Goal: Task Accomplishment & Management: Use online tool/utility

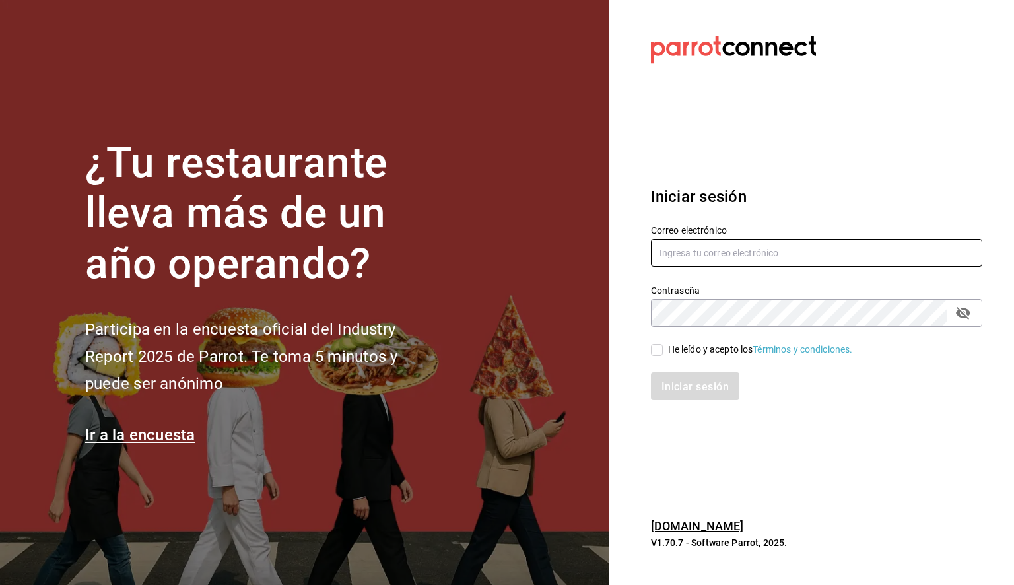
click at [721, 259] on input "text" at bounding box center [816, 253] width 331 height 28
paste input "[PERSON_NAME][EMAIL_ADDRESS][PERSON_NAME][DOMAIN_NAME]"
type input "[PERSON_NAME][EMAIL_ADDRESS][PERSON_NAME][DOMAIN_NAME]"
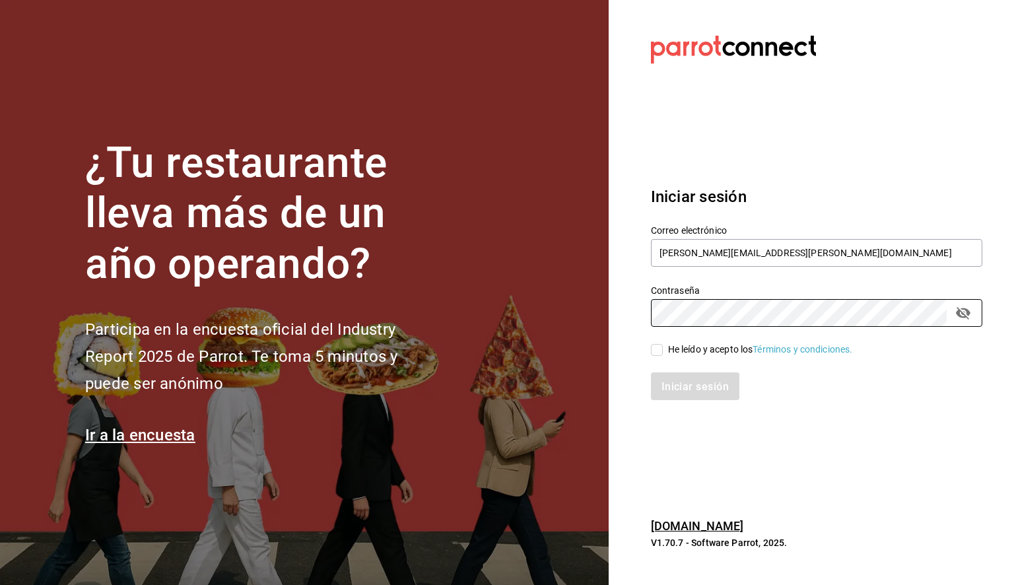
click at [652, 345] on input "He leído y acepto los Términos y condiciones." at bounding box center [657, 350] width 12 height 12
checkbox input "true"
click at [695, 376] on button "Iniciar sesión" at bounding box center [696, 386] width 90 height 28
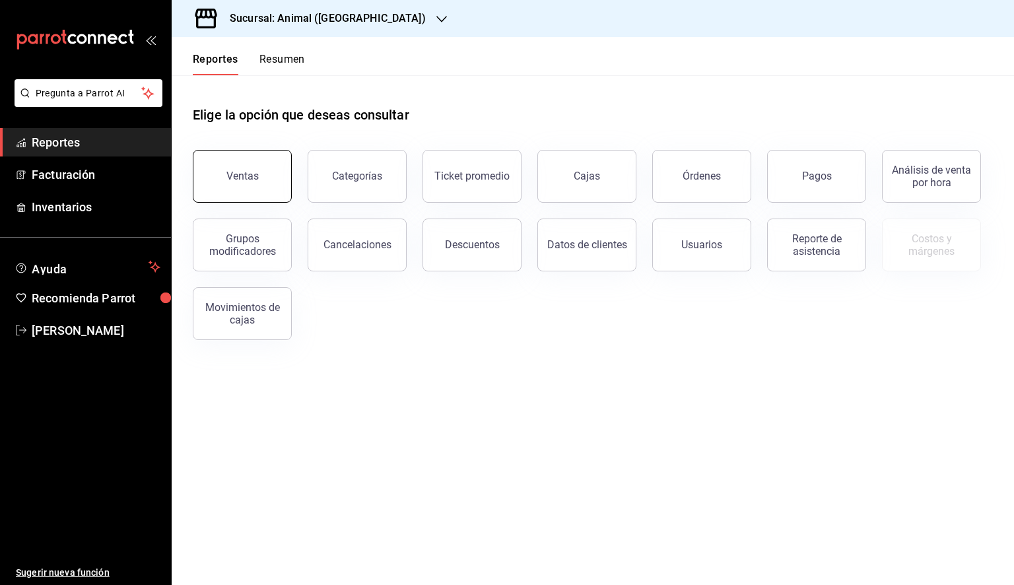
click at [243, 186] on button "Ventas" at bounding box center [242, 176] width 99 height 53
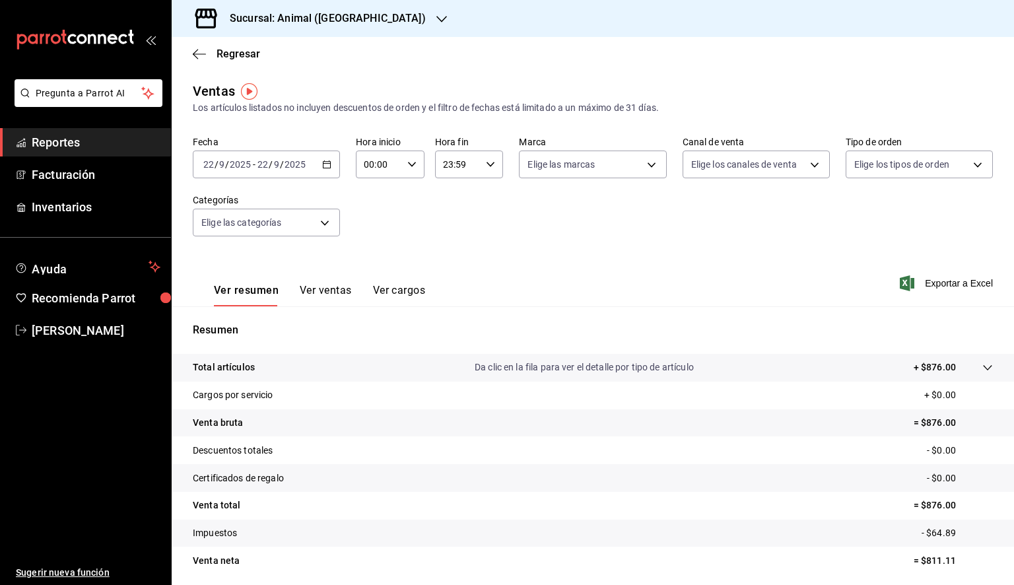
click at [324, 163] on \(Stroke\) "button" at bounding box center [327, 163] width 7 height 1
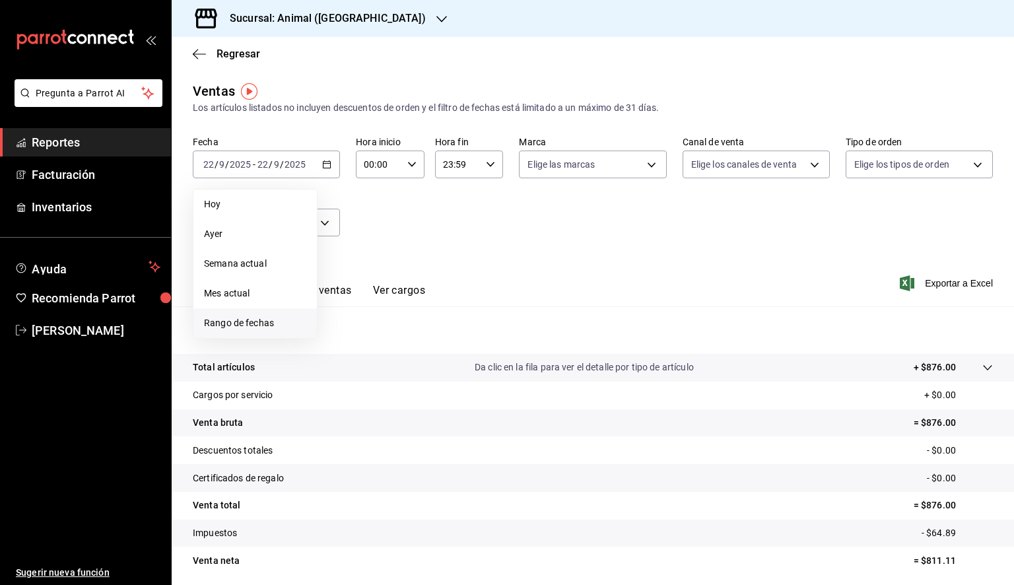
click at [246, 324] on span "Rango de fechas" at bounding box center [255, 323] width 102 height 14
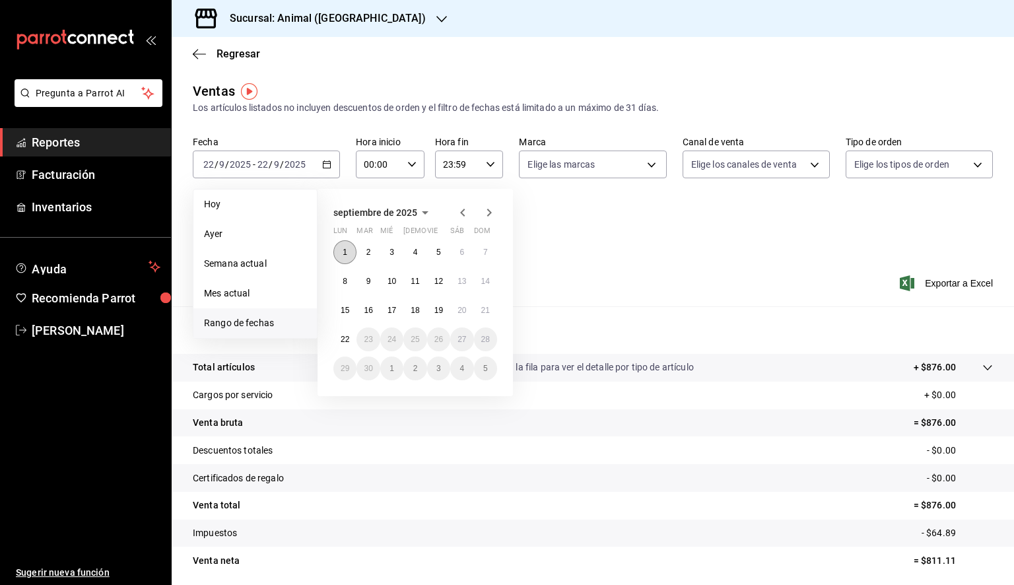
click at [339, 247] on button "1" at bounding box center [344, 252] width 23 height 24
click at [353, 340] on button "22" at bounding box center [344, 339] width 23 height 24
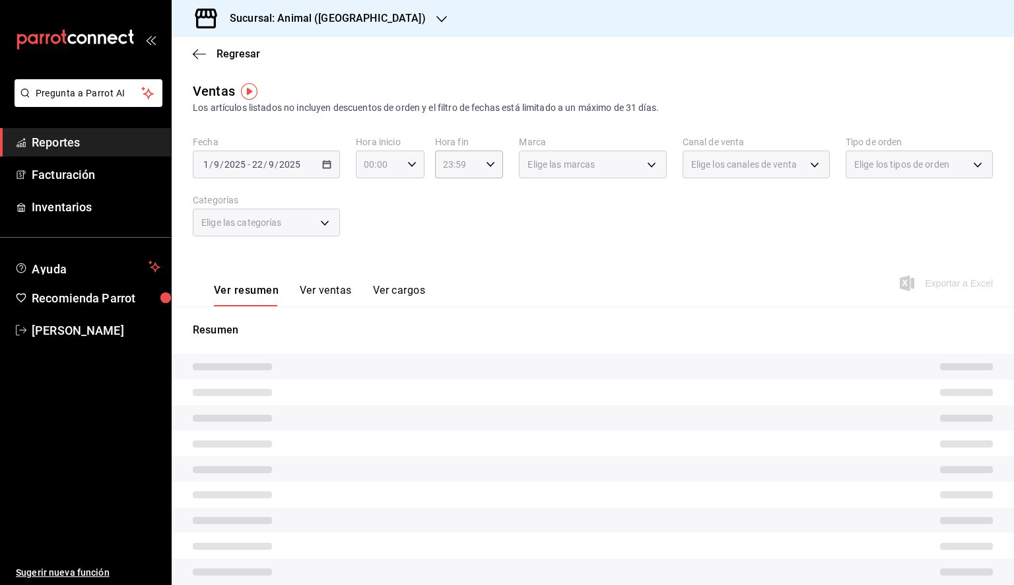
click at [409, 164] on icon "button" at bounding box center [411, 164] width 9 height 9
click at [372, 226] on span "05" at bounding box center [370, 224] width 13 height 11
type input "05:00"
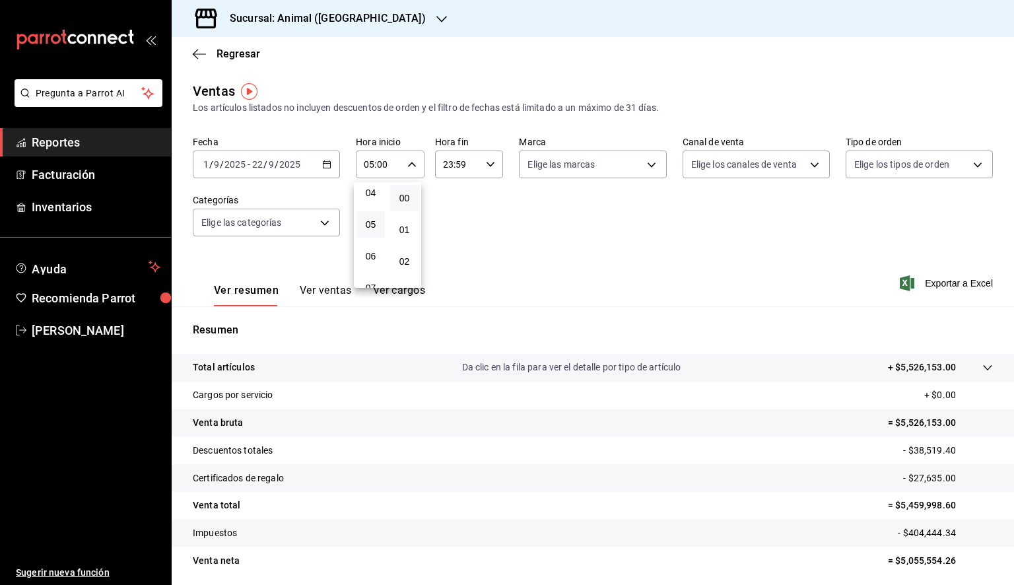
click at [479, 165] on div at bounding box center [507, 292] width 1014 height 585
click at [479, 165] on div "23:59 Hora fin" at bounding box center [469, 165] width 69 height 28
click at [446, 210] on button "05" at bounding box center [448, 217] width 28 height 26
click at [477, 199] on span "00" at bounding box center [482, 198] width 13 height 11
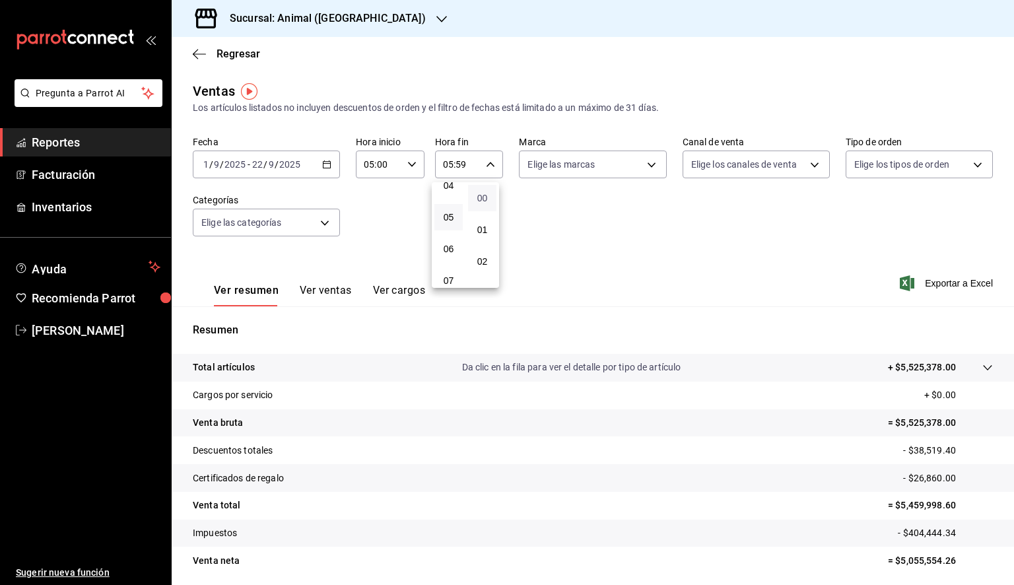
type input "05:00"
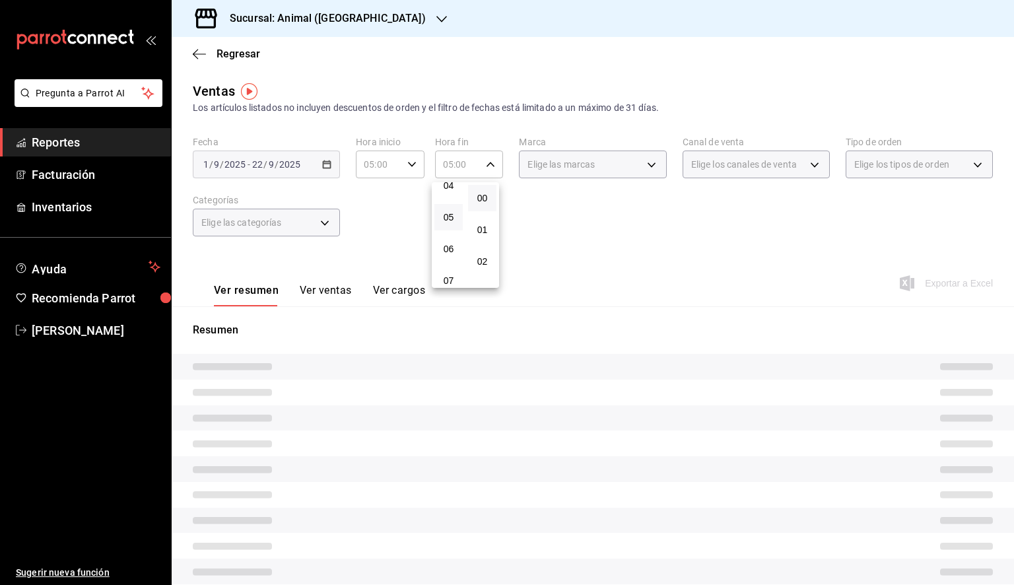
click at [582, 168] on div at bounding box center [507, 292] width 1014 height 585
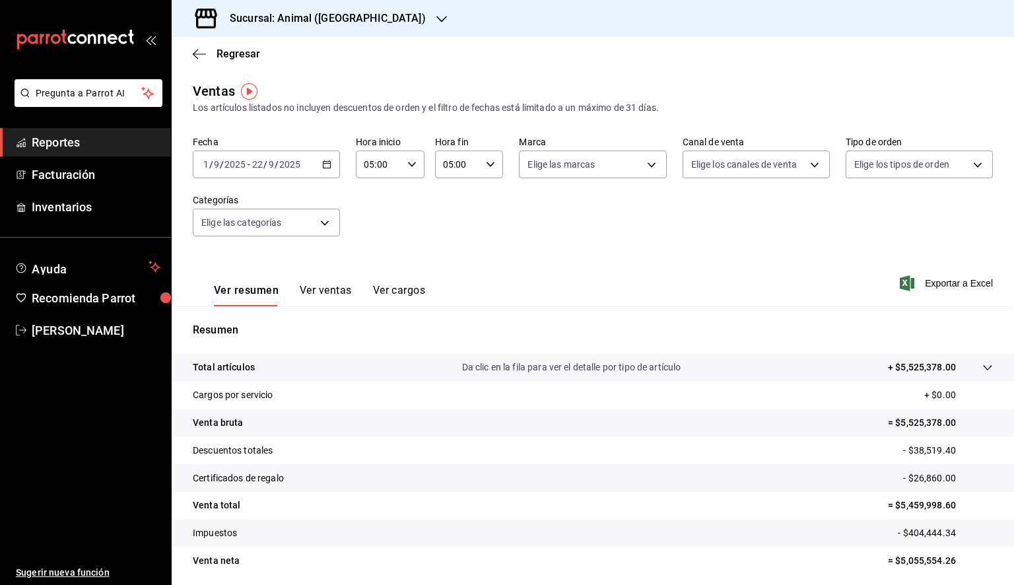
click at [582, 168] on body "Pregunta a Parrot AI Reportes Facturación Inventarios Ayuda Recomienda Parrot D…" at bounding box center [507, 292] width 1014 height 585
click at [349, 17] on div at bounding box center [507, 292] width 1014 height 585
click at [349, 17] on h3 "Sucursal: Animal (Tijuana)" at bounding box center [322, 19] width 207 height 16
click at [289, 81] on div "Mochomos (Tijuana)" at bounding box center [270, 87] width 177 height 14
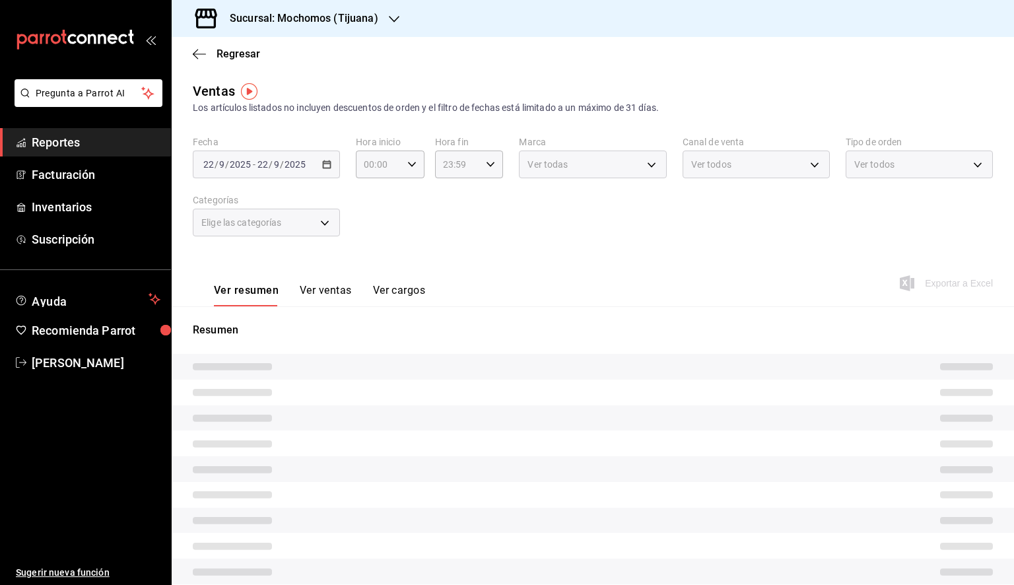
type input "05:00"
click at [607, 166] on div "Elige las marcas" at bounding box center [592, 165] width 147 height 28
click at [617, 167] on div "Elige las marcas" at bounding box center [592, 165] width 147 height 28
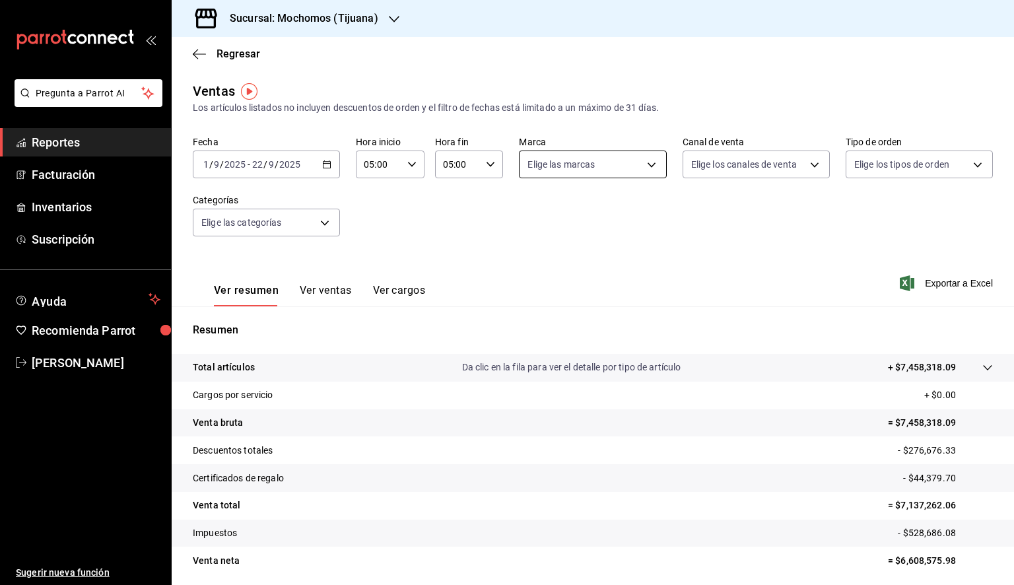
click at [627, 158] on body "Pregunta a Parrot AI Reportes Facturación Inventarios Suscripción Ayuda Recomie…" at bounding box center [507, 292] width 1014 height 585
click at [566, 221] on span "Ver todas" at bounding box center [571, 216] width 40 height 14
type input "c300ab0f-4e96-434a-ab79-9fec8b673c9f"
checkbox input "true"
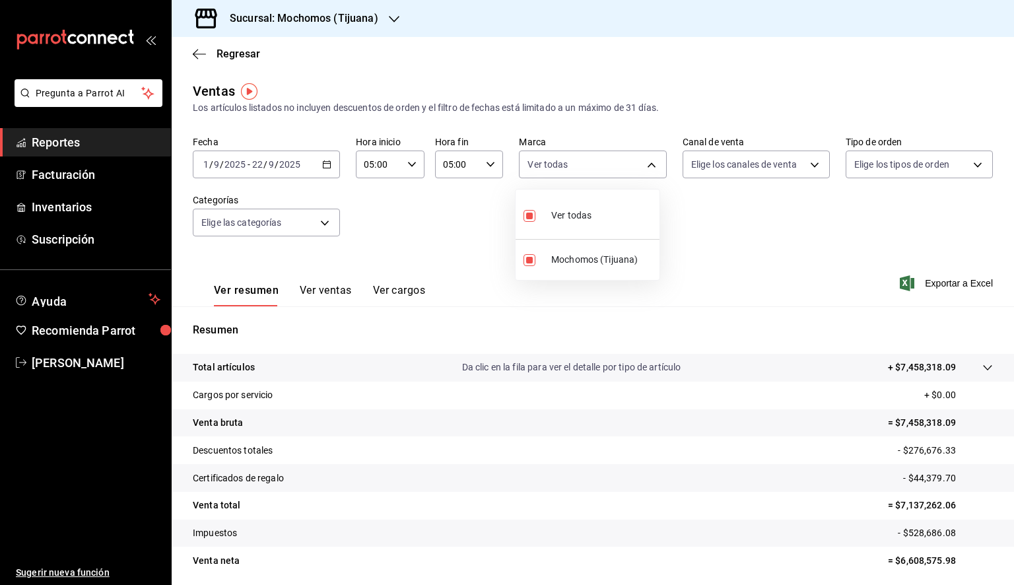
click at [940, 281] on div at bounding box center [507, 292] width 1014 height 585
click at [935, 282] on span "Exportar a Excel" at bounding box center [948, 283] width 90 height 16
click at [198, 55] on icon "button" at bounding box center [199, 54] width 13 height 12
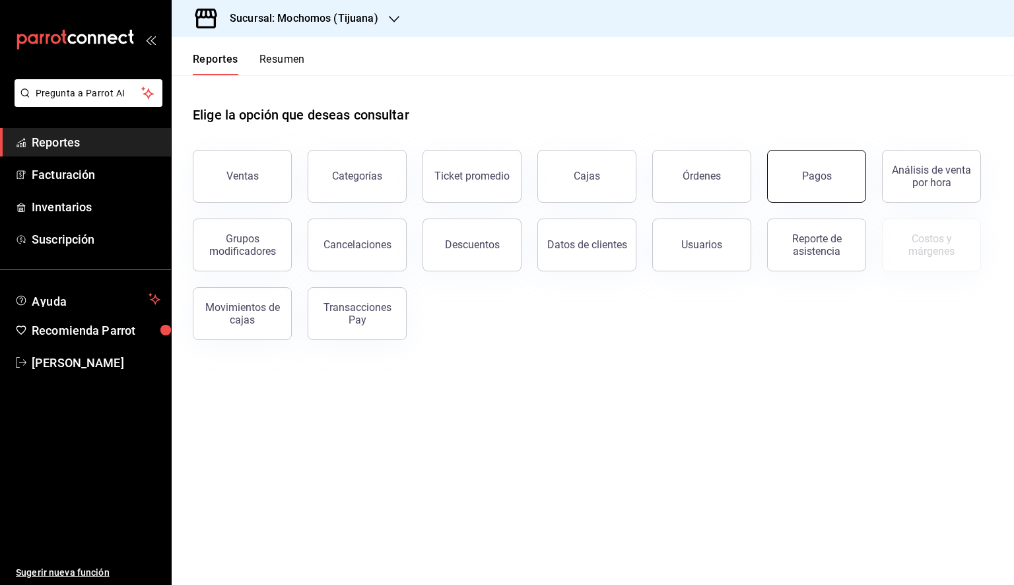
click at [819, 180] on div "Pagos" at bounding box center [817, 176] width 30 height 13
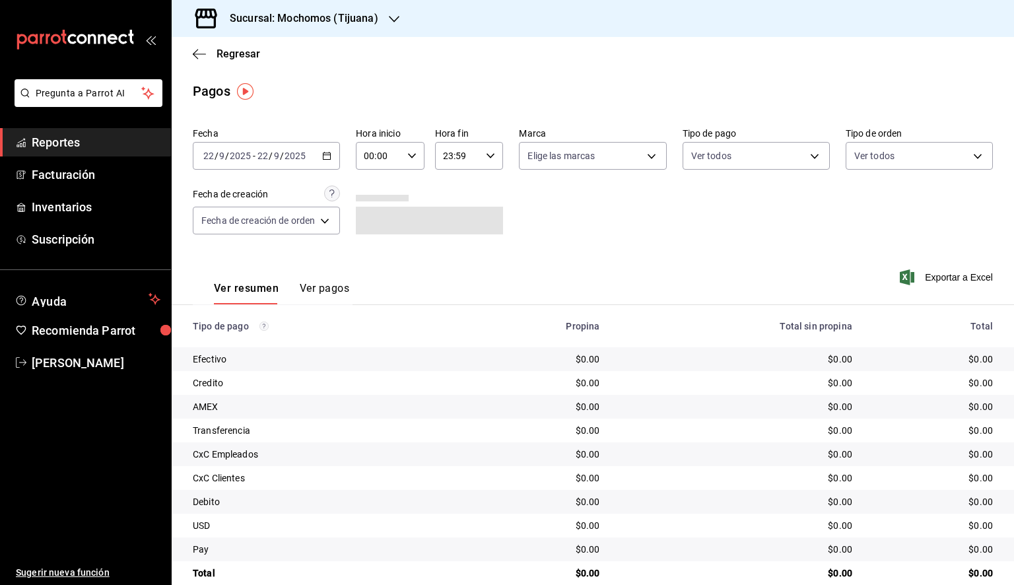
click at [324, 147] on div "2025-09-22 22 / 9 / 2025 - 2025-09-22 22 / 9 / 2025" at bounding box center [266, 156] width 147 height 28
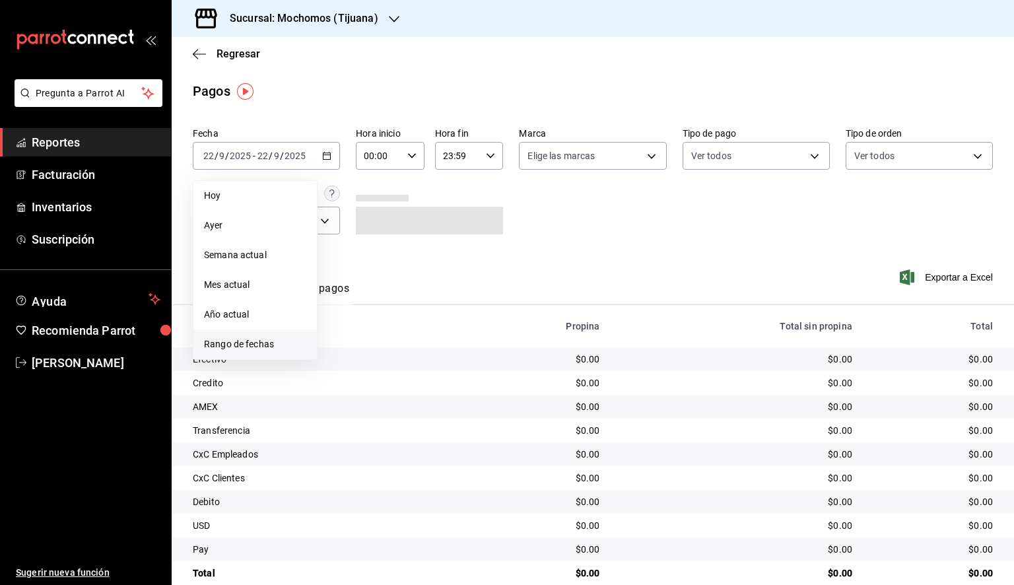
click at [226, 343] on span "Rango de fechas" at bounding box center [255, 344] width 102 height 14
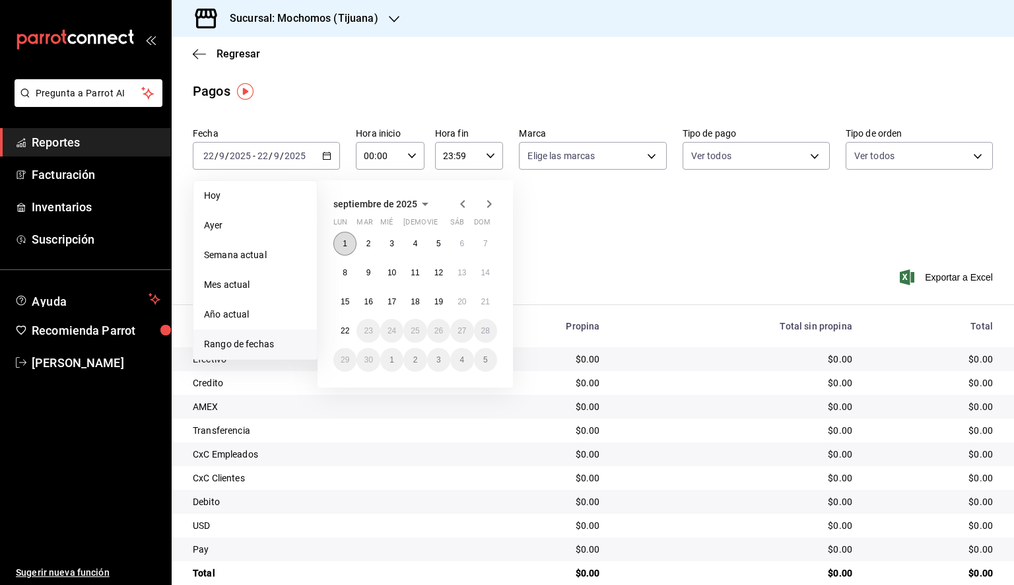
click at [345, 242] on abbr "1" at bounding box center [345, 243] width 5 height 9
click at [346, 324] on button "22" at bounding box center [344, 331] width 23 height 24
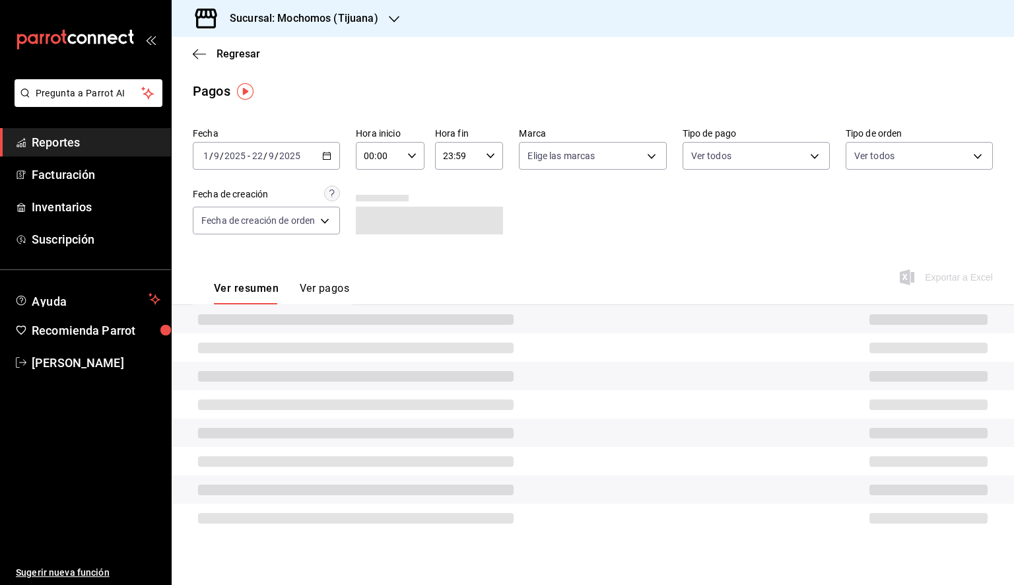
click at [399, 160] on input "00:00" at bounding box center [379, 156] width 46 height 26
click at [373, 221] on span "05" at bounding box center [373, 216] width 13 height 11
type input "05:00"
click at [486, 159] on div at bounding box center [507, 292] width 1014 height 585
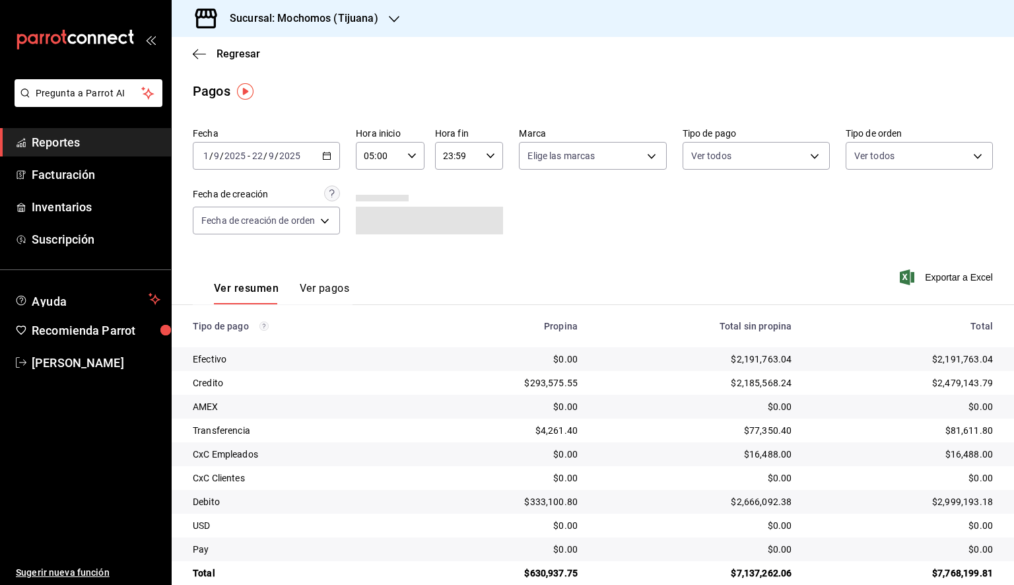
click at [486, 160] on icon "button" at bounding box center [490, 155] width 9 height 9
click at [456, 207] on span "05" at bounding box center [451, 208] width 13 height 11
click at [488, 189] on span "00" at bounding box center [487, 189] width 13 height 11
type input "05:00"
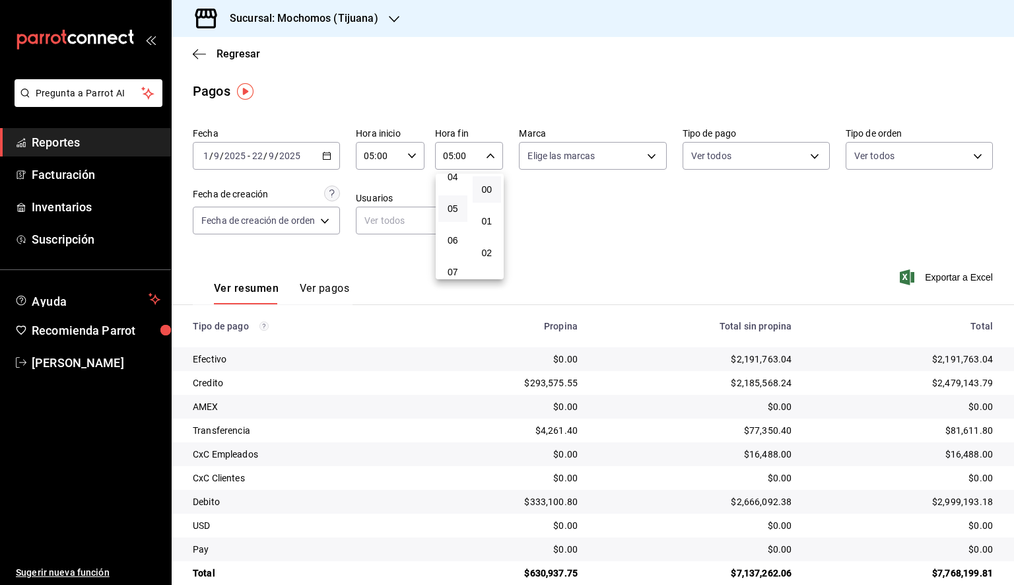
click at [585, 162] on div at bounding box center [507, 292] width 1014 height 585
click at [585, 162] on body "Pregunta a Parrot AI Reportes Facturación Inventarios Suscripción Ayuda Recomie…" at bounding box center [507, 292] width 1014 height 585
click at [576, 210] on span "Ver todas" at bounding box center [573, 207] width 40 height 14
type input "c300ab0f-4e96-434a-ab79-9fec8b673c9f"
checkbox input "true"
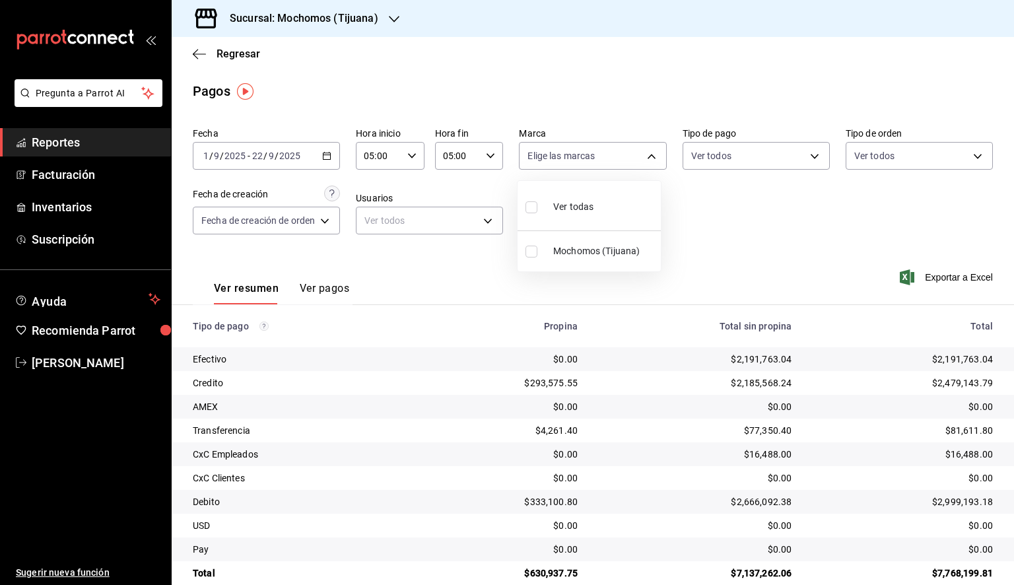
checkbox input "true"
click at [811, 228] on div at bounding box center [507, 292] width 1014 height 585
click at [948, 275] on span "Exportar a Excel" at bounding box center [948, 277] width 90 height 16
click at [197, 53] on icon "button" at bounding box center [199, 53] width 13 height 1
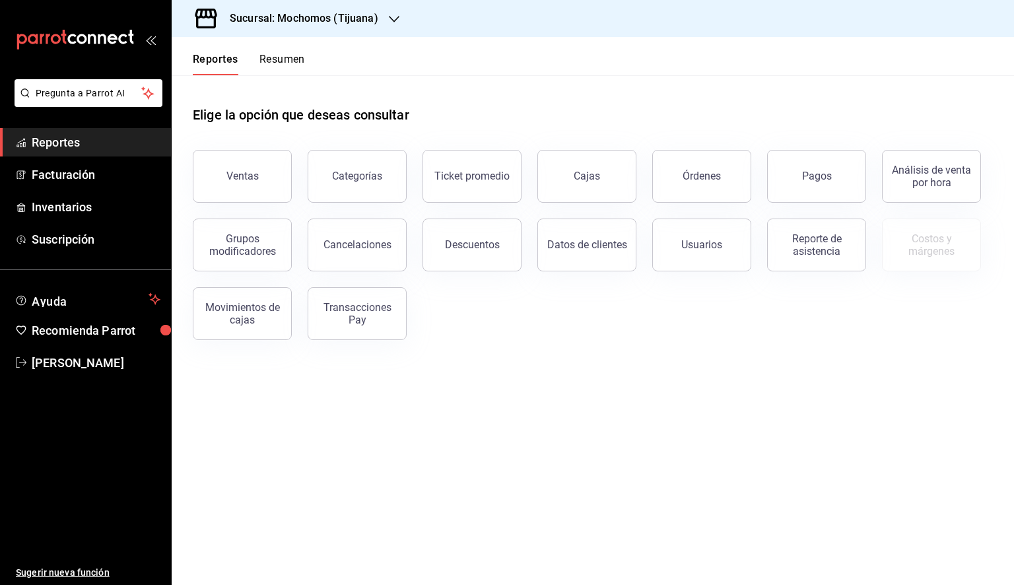
click at [394, 17] on icon "button" at bounding box center [394, 19] width 11 height 11
click at [261, 59] on div "Animal (Tijuana)" at bounding box center [270, 57] width 177 height 14
click at [251, 182] on div "Ventas" at bounding box center [242, 176] width 32 height 13
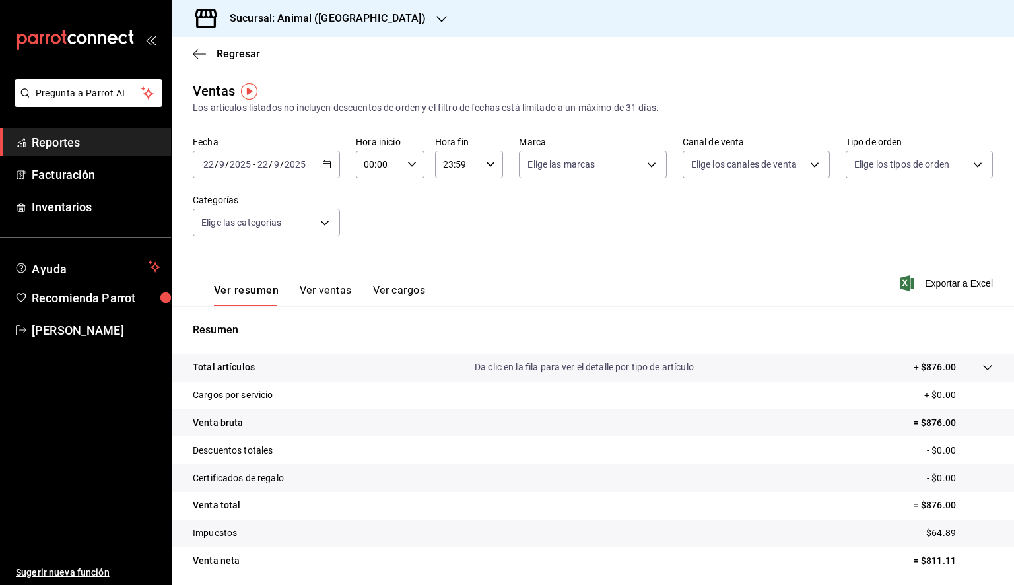
click at [328, 170] on div "2025-09-22 22 / 9 / 2025 - 2025-09-22 22 / 9 / 2025" at bounding box center [266, 165] width 147 height 28
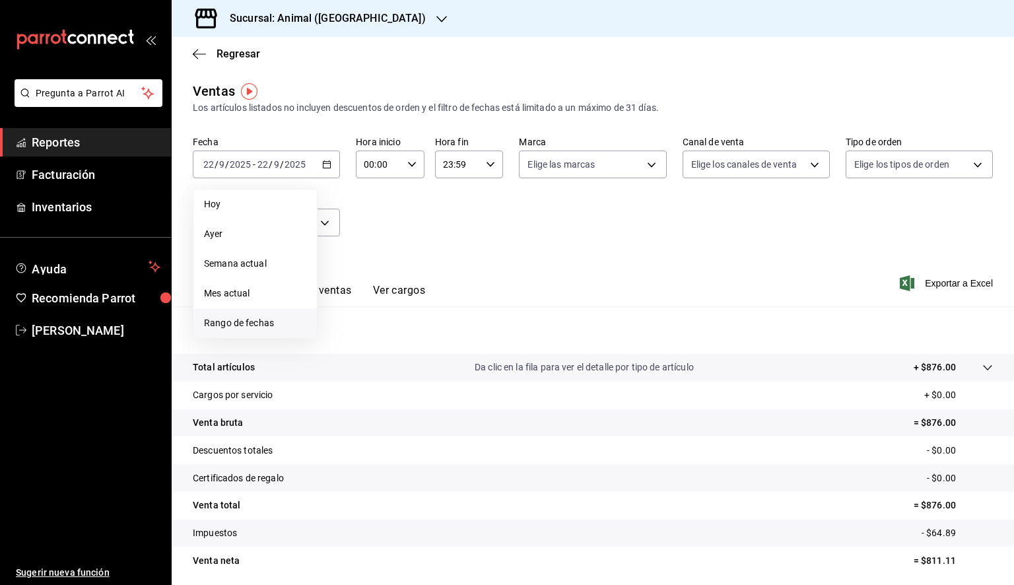
click at [254, 319] on span "Rango de fechas" at bounding box center [255, 323] width 102 height 14
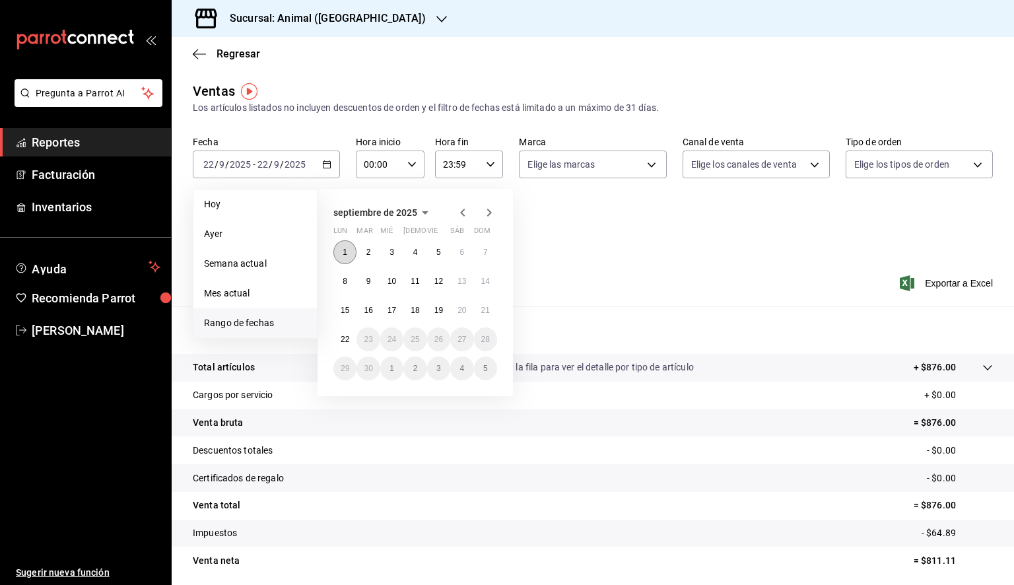
click at [345, 245] on button "1" at bounding box center [344, 252] width 23 height 24
click at [354, 338] on button "22" at bounding box center [344, 339] width 23 height 24
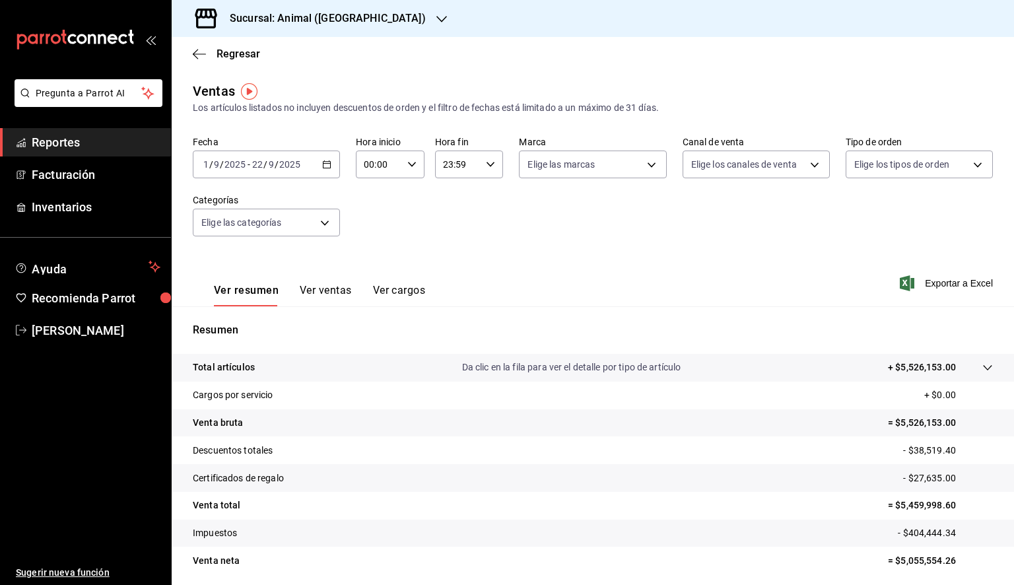
click at [409, 155] on div "00:00 Hora inicio" at bounding box center [390, 165] width 69 height 28
click at [374, 228] on span "05" at bounding box center [370, 224] width 13 height 11
type input "05:00"
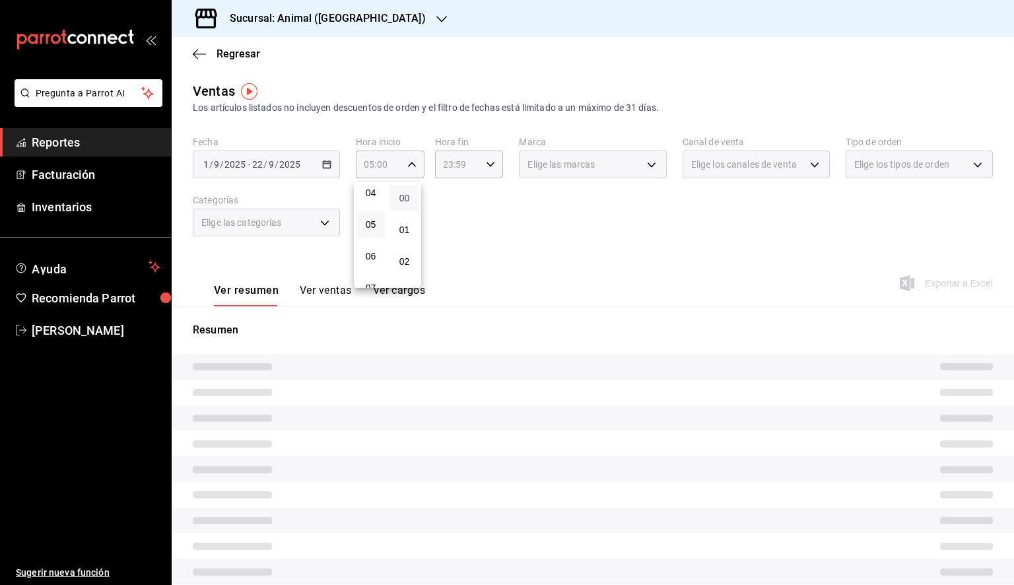
click at [407, 200] on span "00" at bounding box center [404, 198] width 13 height 11
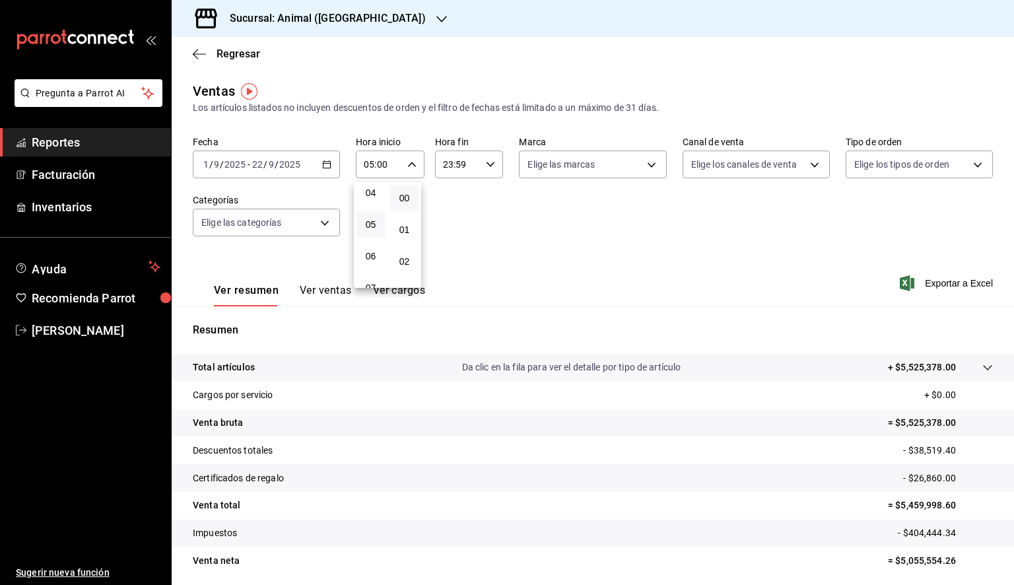
click at [474, 170] on div at bounding box center [507, 292] width 1014 height 585
click at [473, 165] on input "23:59" at bounding box center [458, 164] width 46 height 26
click at [454, 209] on button "05" at bounding box center [448, 217] width 28 height 26
click at [478, 197] on span "00" at bounding box center [482, 198] width 13 height 11
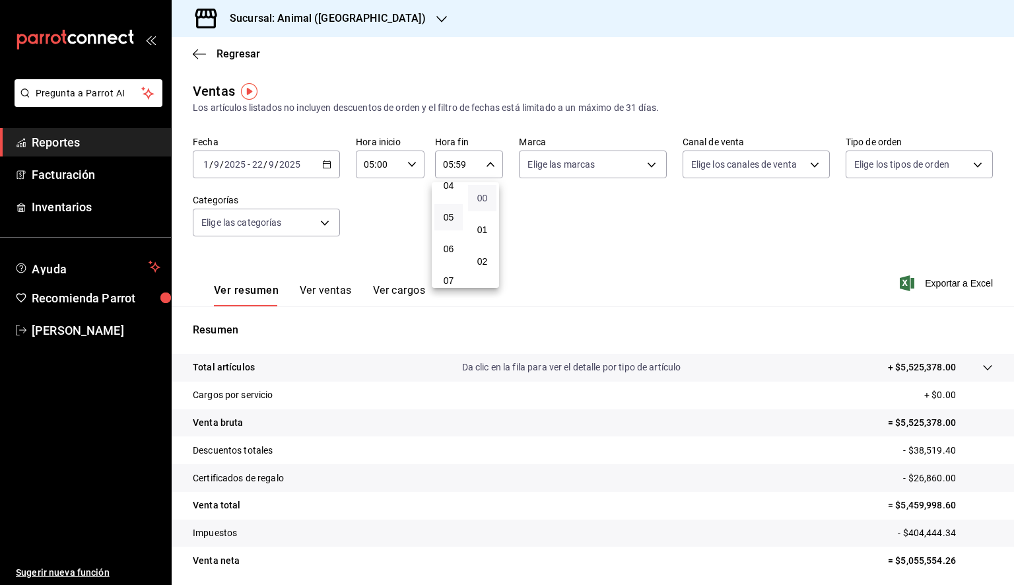
type input "05:00"
click at [603, 168] on div at bounding box center [507, 292] width 1014 height 585
click at [603, 168] on body "Pregunta a Parrot AI Reportes Facturación Inventarios Ayuda Recomienda Parrot D…" at bounding box center [507, 292] width 1014 height 585
click at [584, 221] on span "Ver todas" at bounding box center [571, 216] width 40 height 14
type input "98bba0fd-3ba1-42e0-bfa8-4188b5c89202"
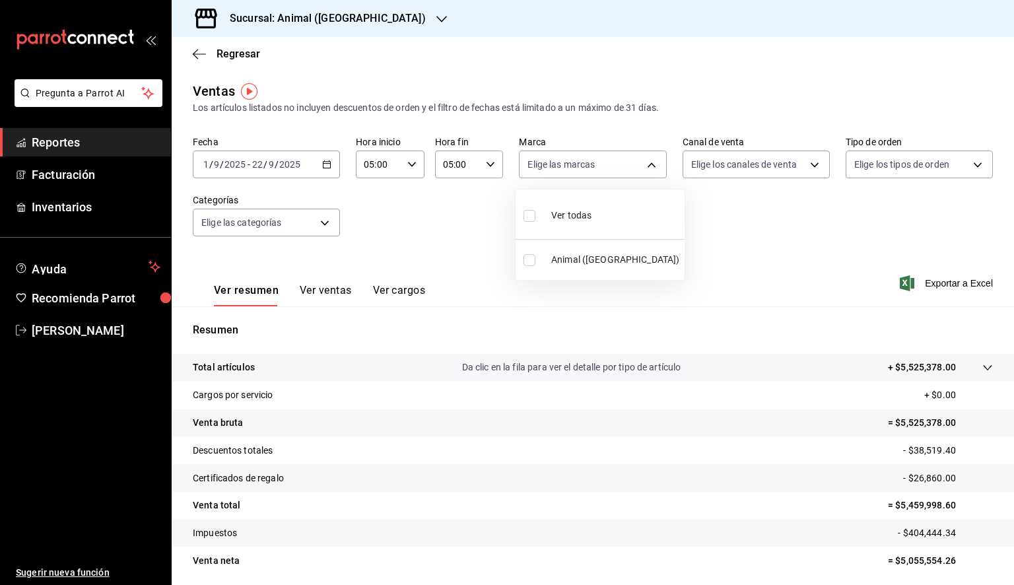
checkbox input "true"
click at [827, 226] on div at bounding box center [507, 292] width 1014 height 585
click at [934, 287] on span "Exportar a Excel" at bounding box center [948, 283] width 90 height 16
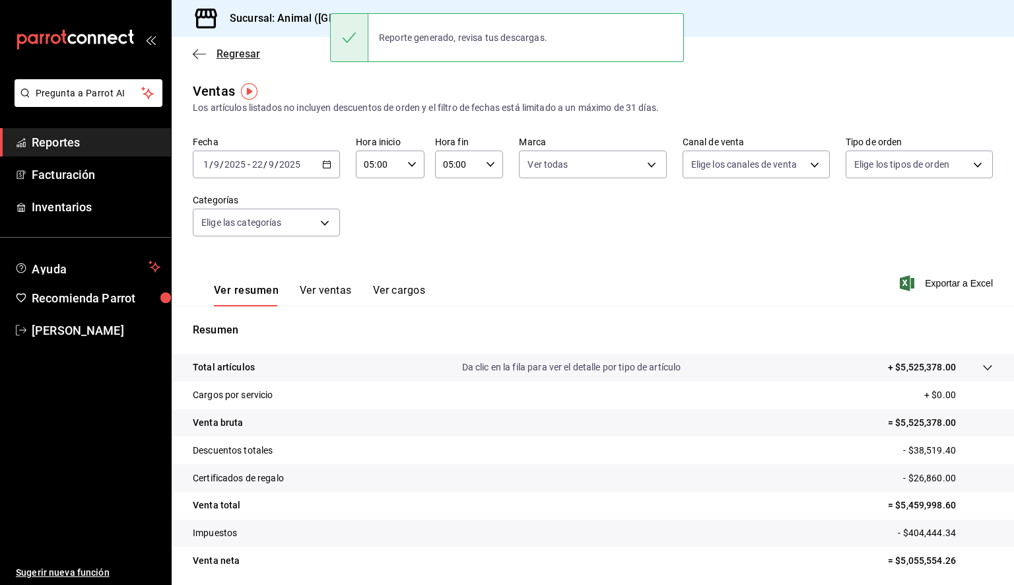
click at [195, 52] on icon "button" at bounding box center [195, 54] width 5 height 10
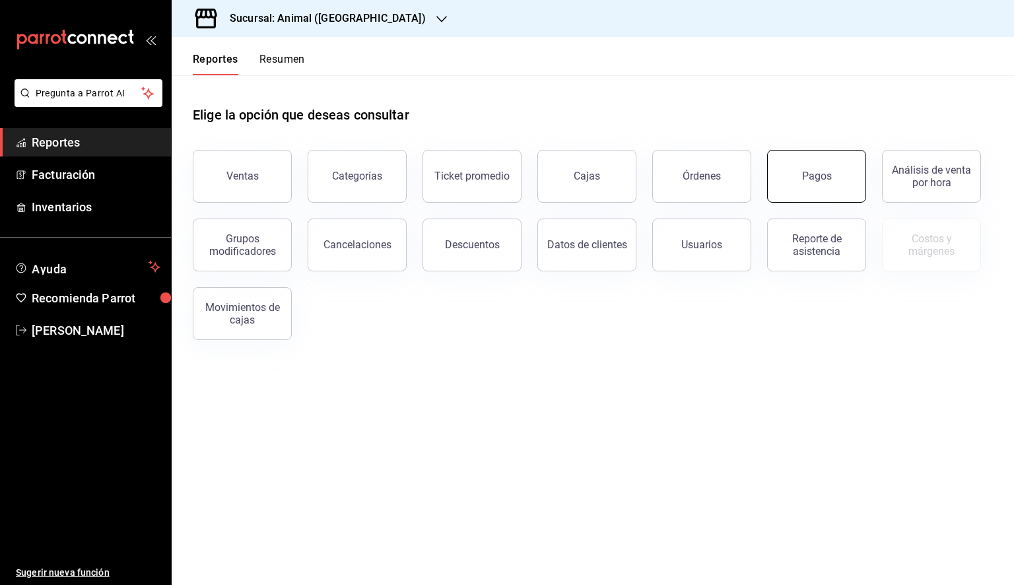
click at [825, 175] on div "Pagos" at bounding box center [817, 176] width 30 height 13
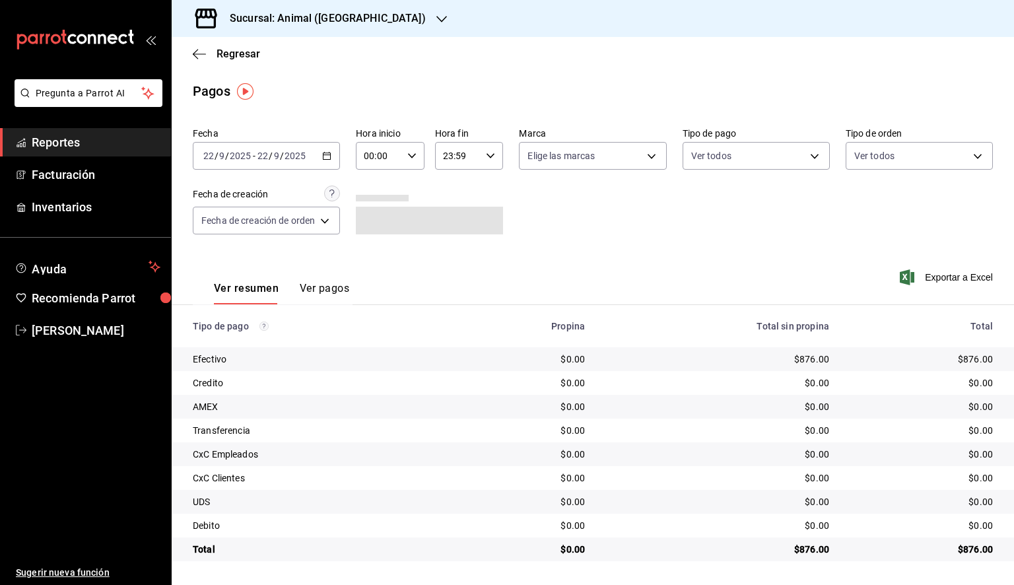
click at [327, 156] on icon "button" at bounding box center [326, 155] width 9 height 9
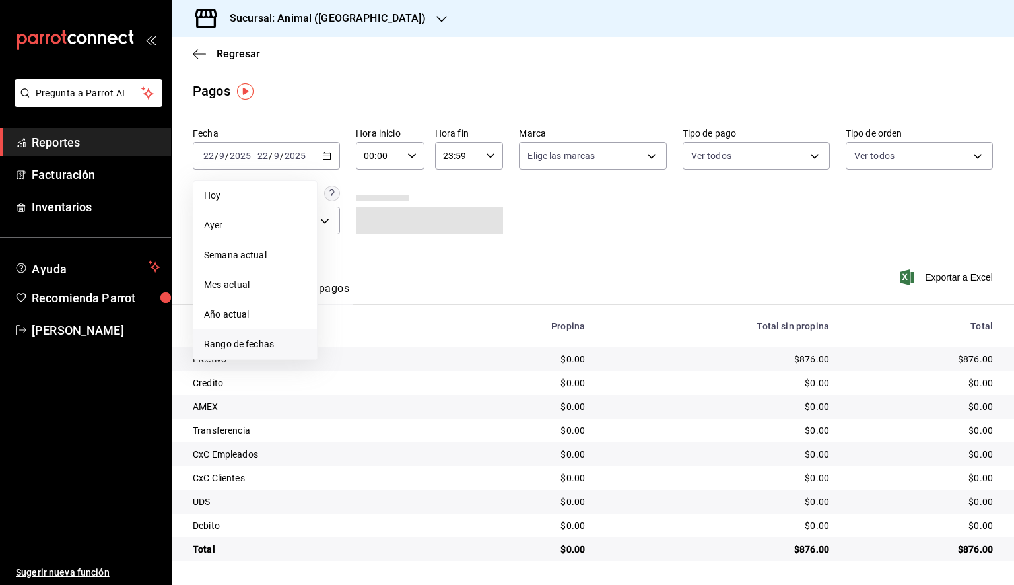
click at [265, 347] on span "Rango de fechas" at bounding box center [255, 344] width 102 height 14
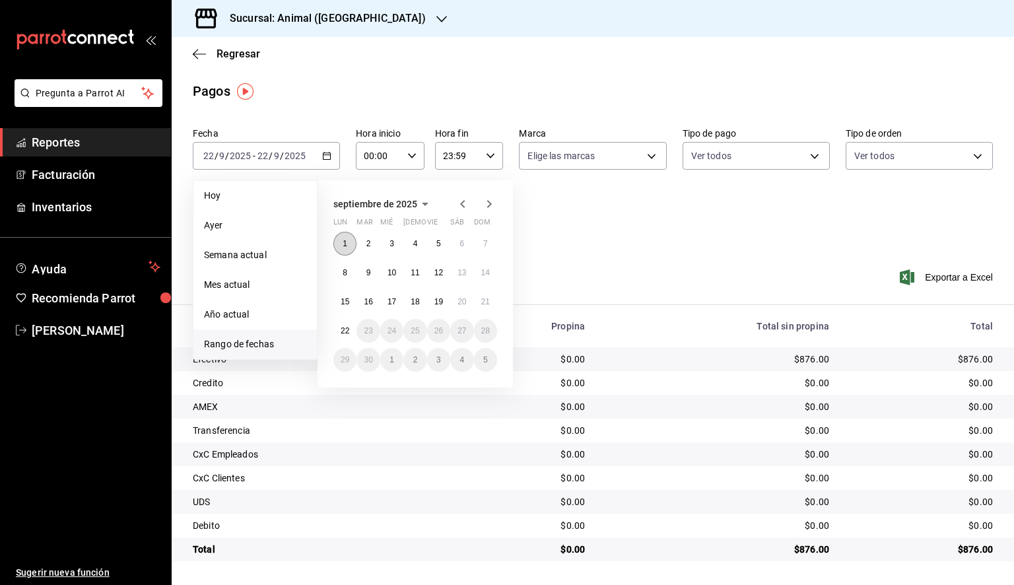
click at [339, 244] on button "1" at bounding box center [344, 244] width 23 height 24
click at [341, 323] on button "22" at bounding box center [344, 331] width 23 height 24
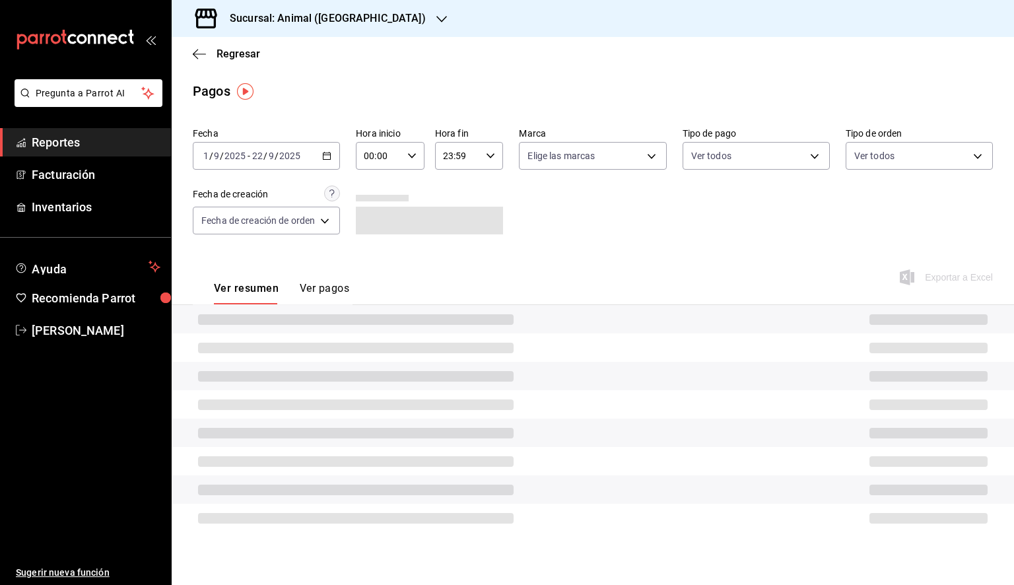
click at [399, 152] on input "00:00" at bounding box center [379, 156] width 46 height 26
click at [376, 221] on span "05" at bounding box center [373, 216] width 13 height 11
type input "05:00"
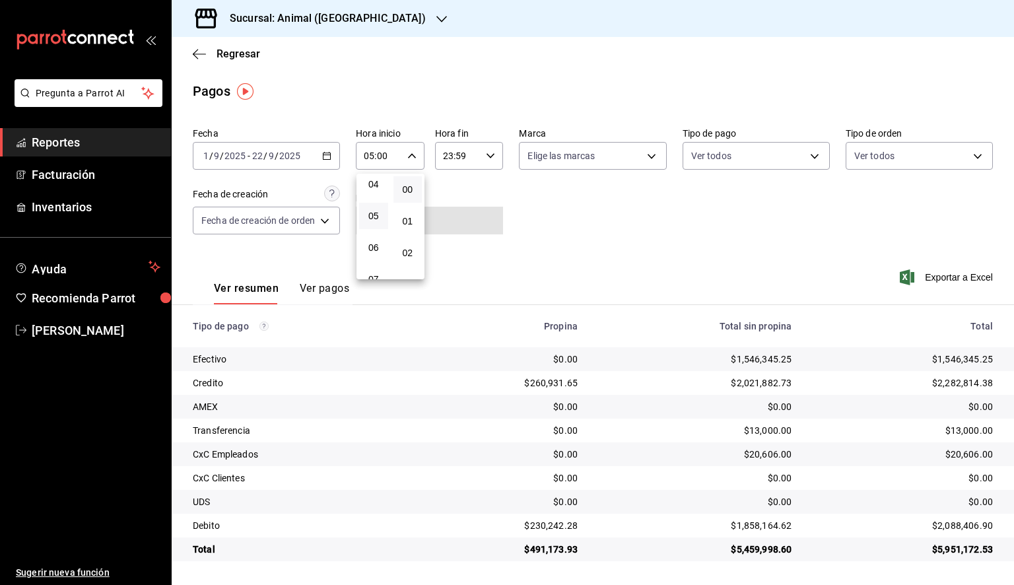
click at [471, 152] on div at bounding box center [507, 292] width 1014 height 585
click at [470, 155] on input "23:59" at bounding box center [458, 156] width 46 height 26
click at [454, 219] on button "05" at bounding box center [452, 208] width 29 height 26
click at [486, 189] on span "00" at bounding box center [487, 189] width 13 height 11
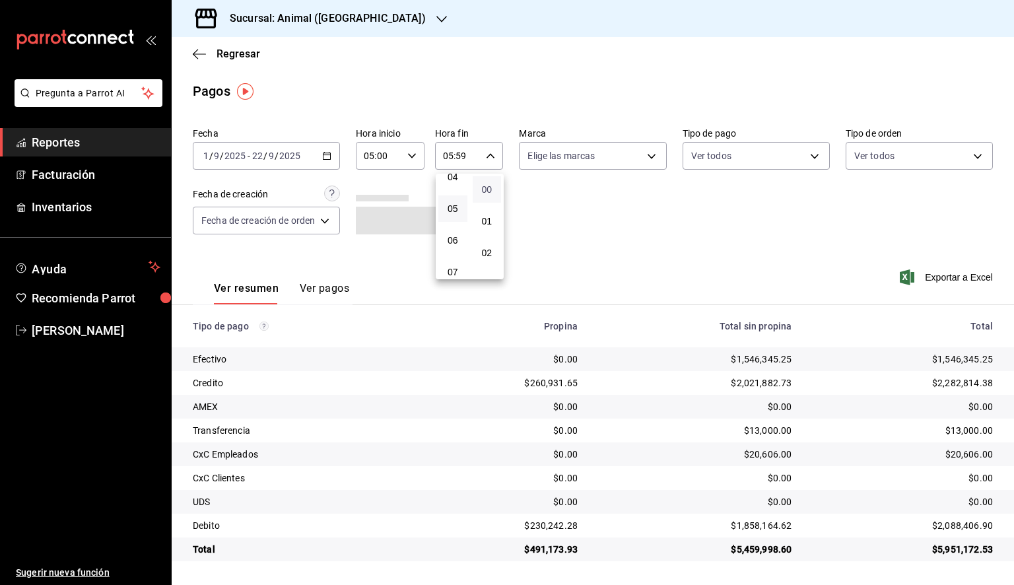
type input "05:00"
click at [607, 156] on div at bounding box center [507, 292] width 1014 height 585
click at [607, 158] on body "Pregunta a Parrot AI Reportes Facturación Inventarios Ayuda Recomienda Parrot D…" at bounding box center [507, 292] width 1014 height 585
click at [574, 203] on span "Ver todas" at bounding box center [576, 207] width 40 height 14
type input "98bba0fd-3ba1-42e0-bfa8-4188b5c89202"
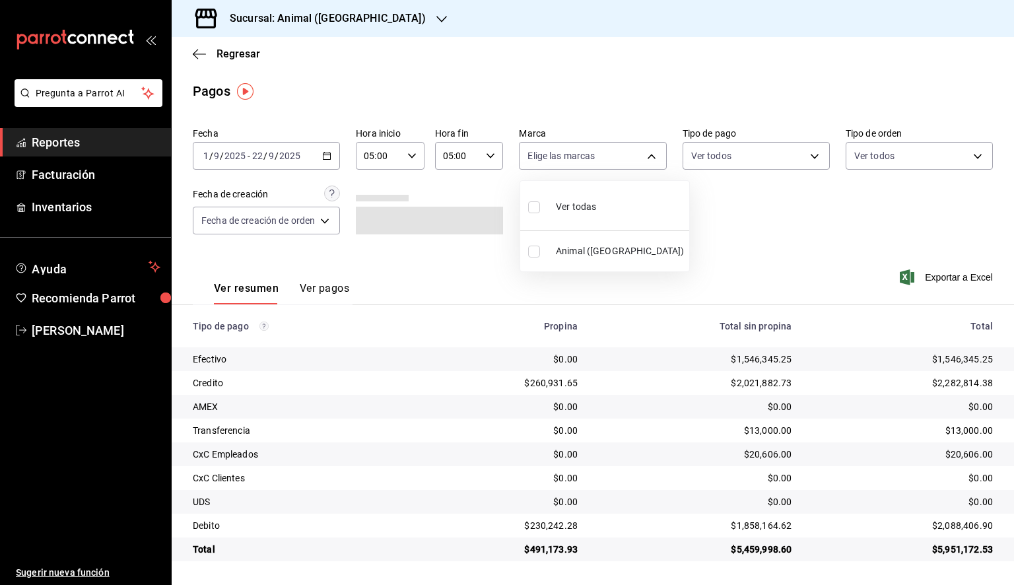
checkbox input "true"
click at [959, 277] on div at bounding box center [507, 292] width 1014 height 585
click at [959, 275] on span "Exportar a Excel" at bounding box center [948, 277] width 90 height 16
click at [330, 156] on icon "button" at bounding box center [326, 155] width 9 height 9
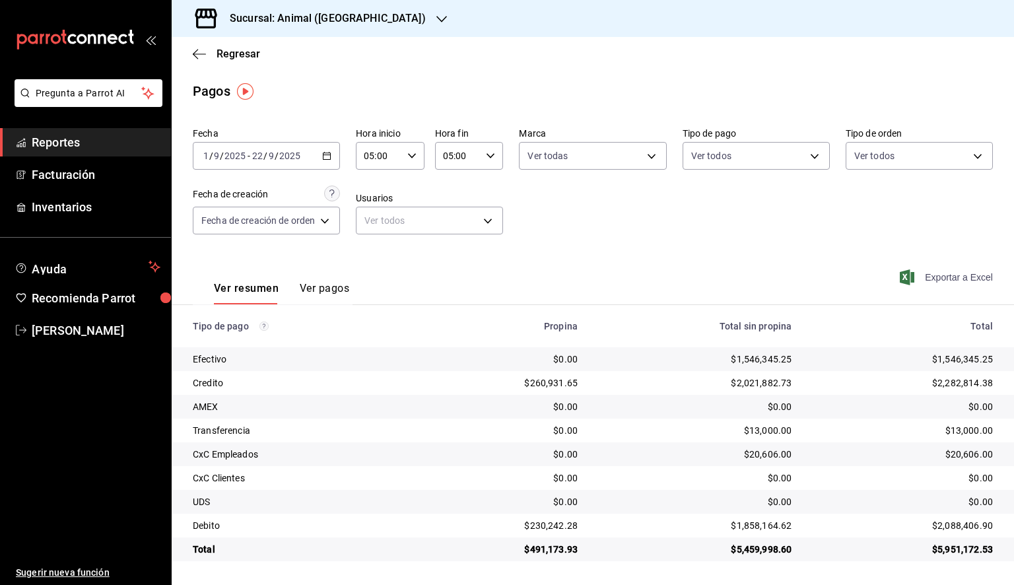
click at [967, 273] on span "Exportar a Excel" at bounding box center [948, 277] width 90 height 16
